Goal: Use online tool/utility: Use online tool/utility

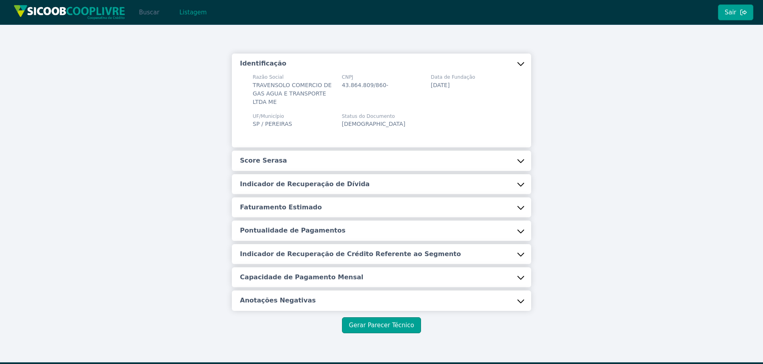
click at [149, 13] on button "Buscar" at bounding box center [149, 12] width 34 height 16
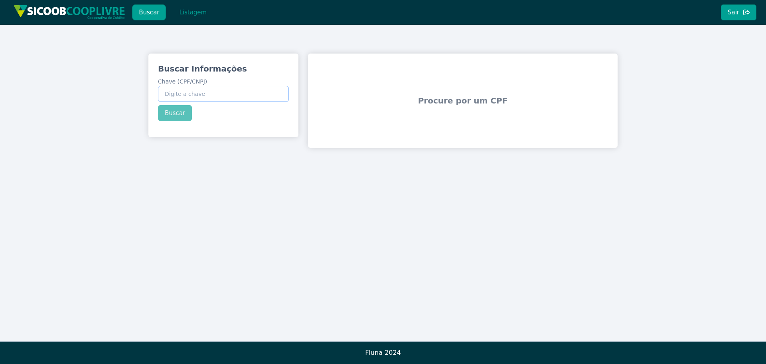
click at [190, 96] on input "Chave (CPF/CNPJ)" at bounding box center [223, 94] width 131 height 16
paste input "15.808.095/0001-41"
type input "15.808.095/0001-41"
click at [175, 109] on button "Buscar" at bounding box center [175, 113] width 34 height 16
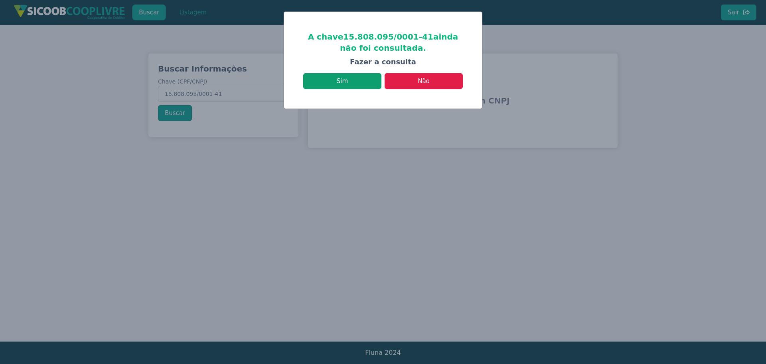
click at [343, 82] on button "Sim" at bounding box center [342, 81] width 78 height 16
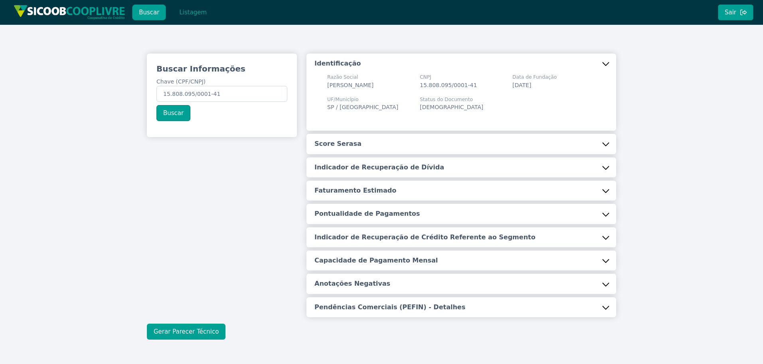
click at [197, 327] on button "Gerar Parecer Técnico" at bounding box center [186, 331] width 79 height 16
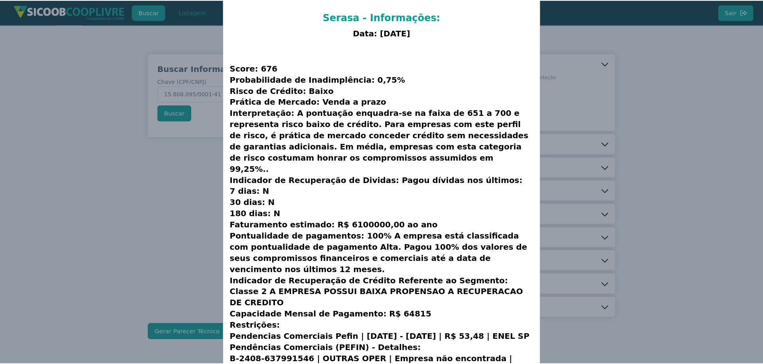
scroll to position [87, 0]
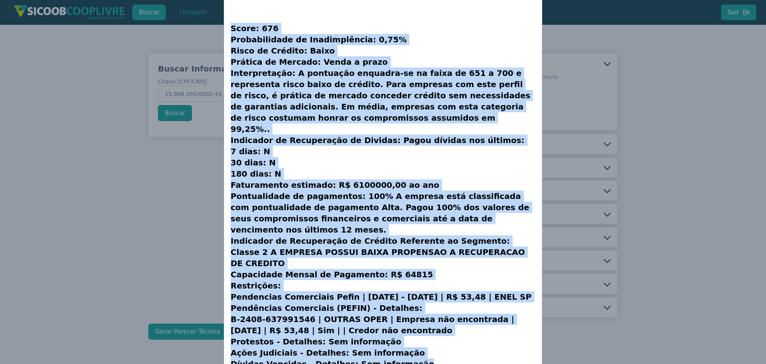
drag, startPoint x: 230, startPoint y: 29, endPoint x: 463, endPoint y: 323, distance: 375.6
click at [471, 339] on h3 "Score: 676 Probabilidade de Inadimplência: 0,75% Risco de Crédito: Baixo Prátic…" at bounding box center [383, 190] width 305 height 377
copy h3 "Lorem: 723 Ipsumdolorsit am Consecteturad: 6,14% Elits do Eiusmod: Tempo Incidi…"
click at [668, 105] on modal-container "CNPJ Serasa - Informações: Data: [DATE] Score: 676 Probabilidade de Inadimplênc…" at bounding box center [383, 182] width 766 height 364
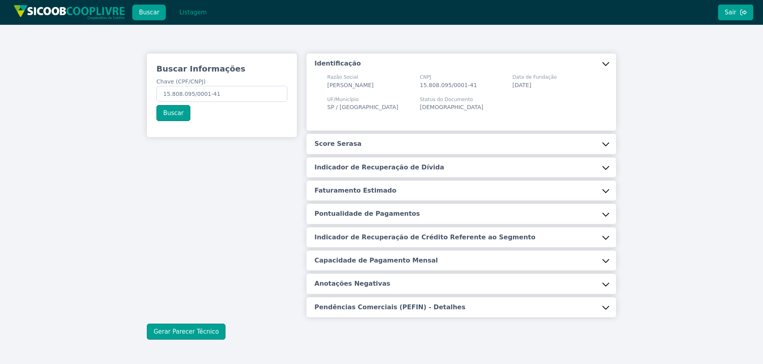
click at [151, 12] on button "Buscar" at bounding box center [149, 12] width 34 height 16
click at [151, 10] on button "Buscar" at bounding box center [149, 12] width 34 height 16
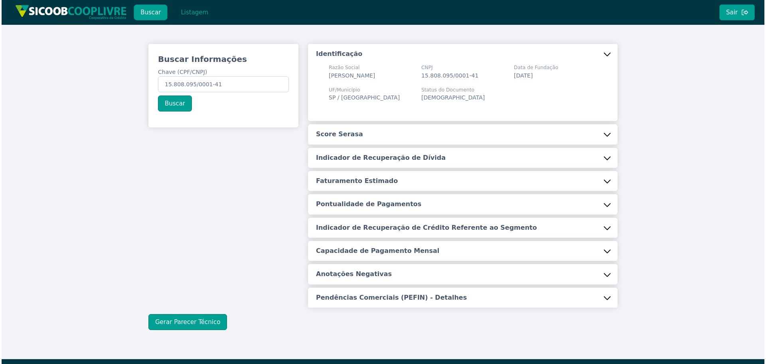
scroll to position [0, 0]
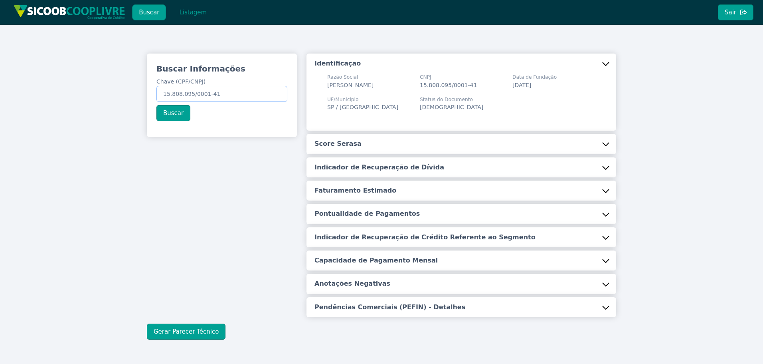
drag, startPoint x: 164, startPoint y: 91, endPoint x: 263, endPoint y: 93, distance: 99.0
click at [263, 93] on input "15.808.095/0001-41" at bounding box center [221, 94] width 131 height 16
click at [150, 12] on button "Buscar" at bounding box center [149, 12] width 34 height 16
click at [194, 15] on button "Listagem" at bounding box center [192, 12] width 41 height 16
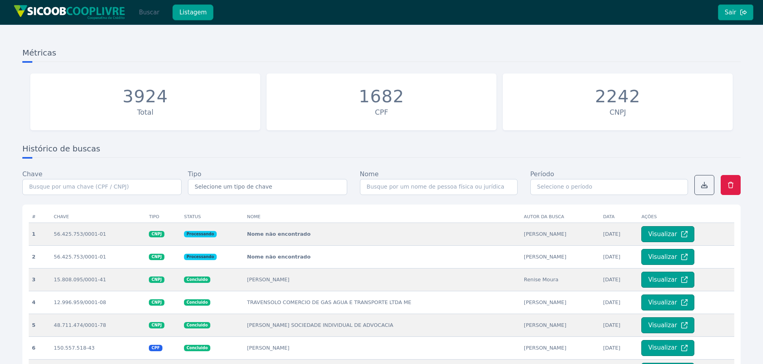
click at [151, 9] on button "Buscar" at bounding box center [149, 12] width 34 height 16
